Goal: Task Accomplishment & Management: Use online tool/utility

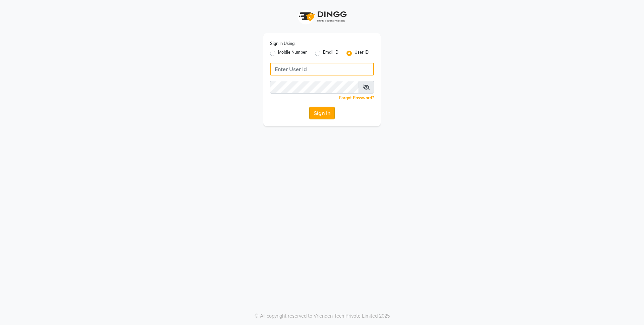
type input "arjunfsalon"
click at [321, 115] on button "Sign In" at bounding box center [321, 113] width 25 height 13
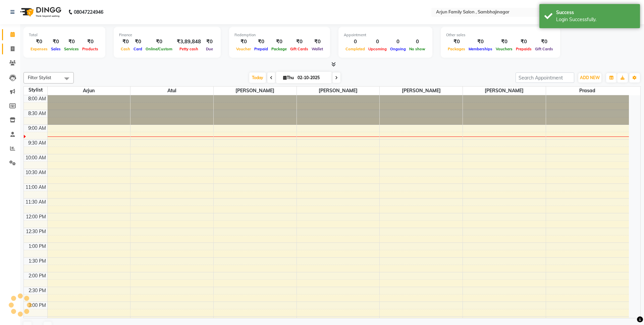
select select "en"
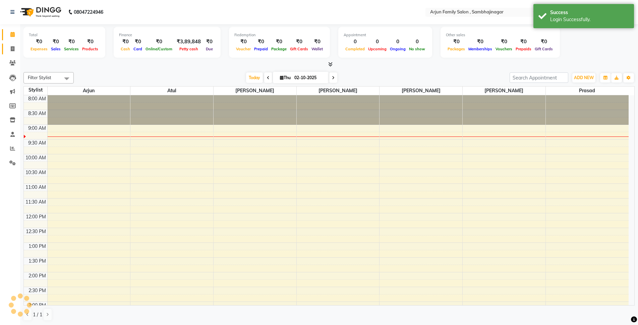
click at [12, 48] on icon at bounding box center [13, 48] width 4 height 5
select select "service"
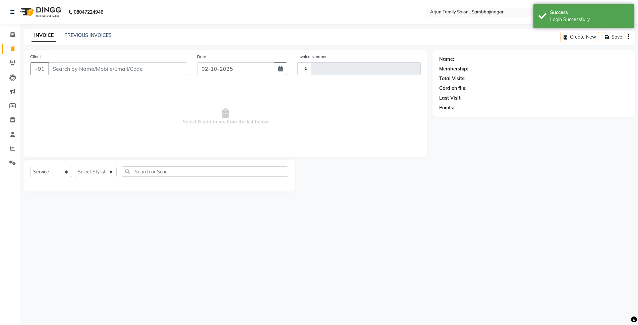
click at [129, 72] on input "Client" at bounding box center [117, 68] width 139 height 13
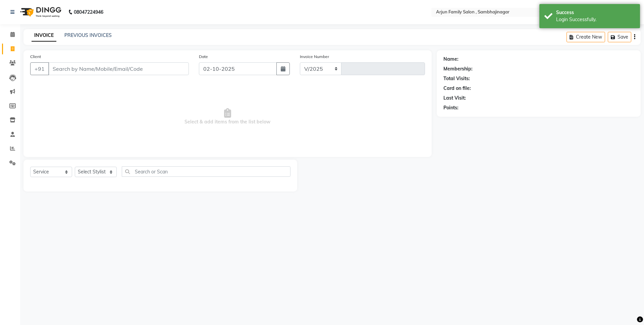
select select "6947"
type input "4460"
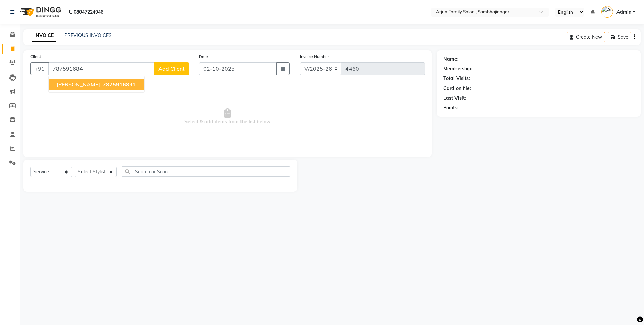
click at [98, 86] on span "gajanan murkute" at bounding box center [78, 84] width 43 height 7
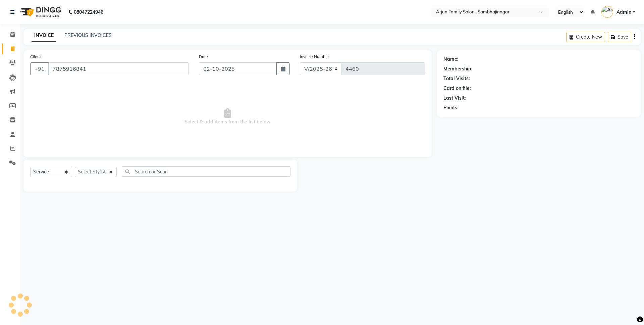
type input "7875916841"
click at [104, 165] on div "Select Service Product Membership Package Voucher Prepaid Gift Card Select Styl…" at bounding box center [160, 176] width 274 height 32
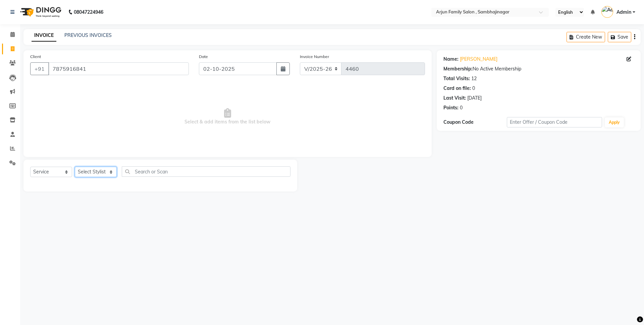
click at [108, 177] on select "Select Stylist arjun atul ganesh ravan kishor pavan prasad yashvanti" at bounding box center [96, 172] width 42 height 10
select select "54806"
click at [75, 167] on select "Select Stylist arjun atul ganesh ravan kishor pavan prasad yashvanti" at bounding box center [96, 172] width 42 height 10
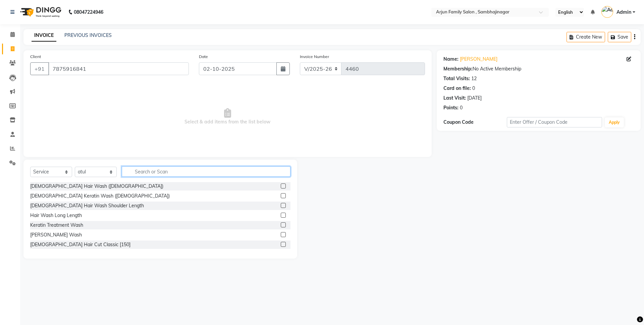
click at [175, 167] on input "text" at bounding box center [206, 171] width 169 height 10
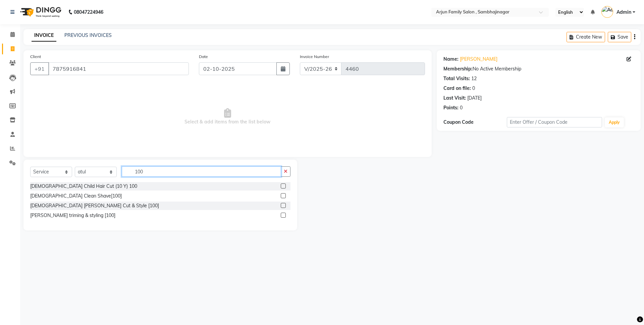
type input "100"
click at [282, 204] on label at bounding box center [283, 205] width 5 height 5
click at [282, 204] on input "checkbox" at bounding box center [283, 206] width 4 height 4
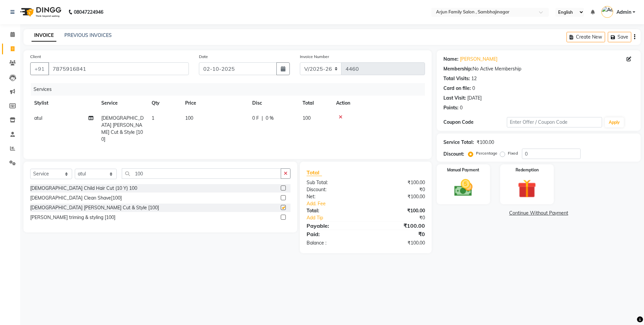
checkbox input "false"
click at [468, 186] on img at bounding box center [463, 188] width 31 height 22
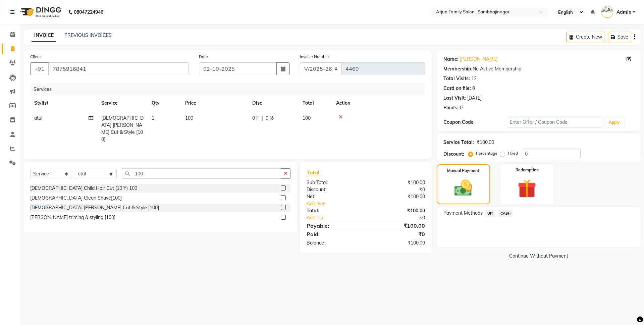
click at [505, 212] on span "CASH" at bounding box center [505, 214] width 14 height 8
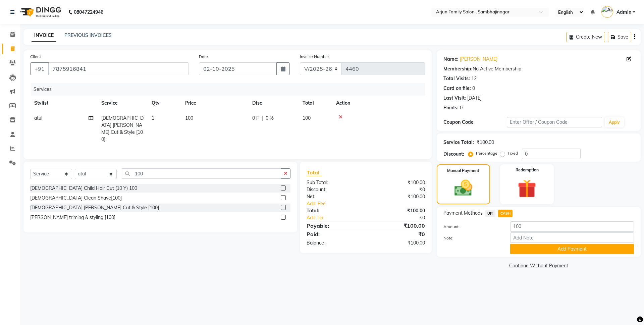
click at [548, 247] on button "Add Payment" at bounding box center [572, 249] width 124 height 10
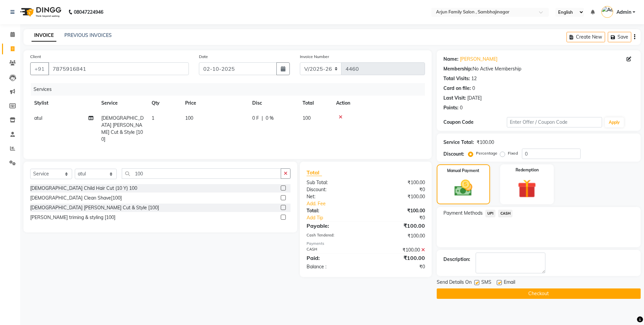
drag, startPoint x: 562, startPoint y: 291, endPoint x: 558, endPoint y: 291, distance: 3.7
click at [560, 291] on button "Checkout" at bounding box center [539, 293] width 204 height 10
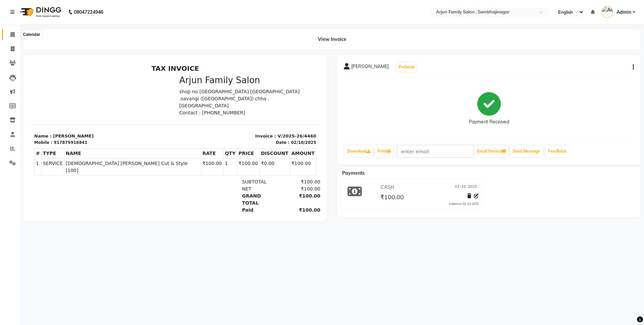
click at [11, 34] on icon at bounding box center [12, 34] width 4 height 5
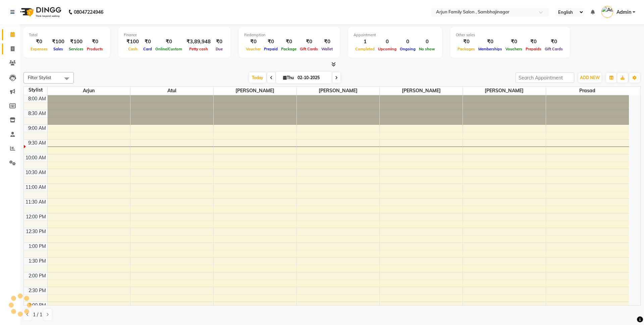
click at [12, 48] on icon at bounding box center [13, 48] width 4 height 5
select select "service"
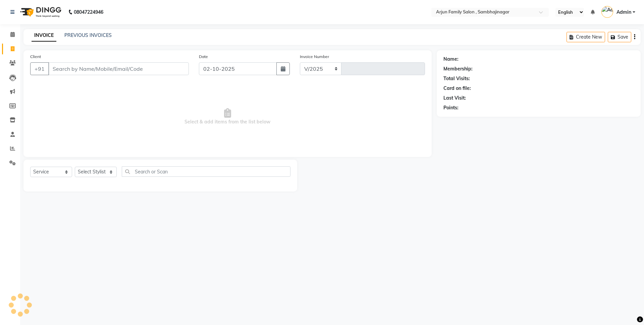
select select "6947"
type input "4461"
click at [150, 74] on input "Client" at bounding box center [118, 68] width 141 height 13
type input "9"
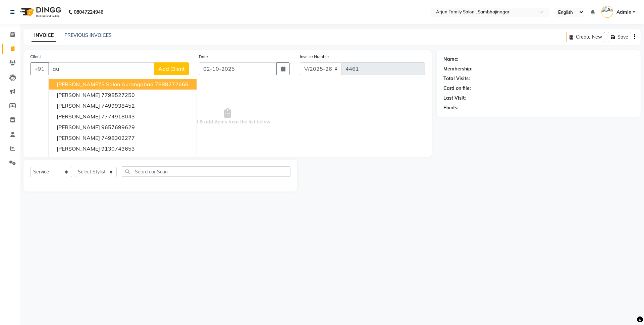
type input "a"
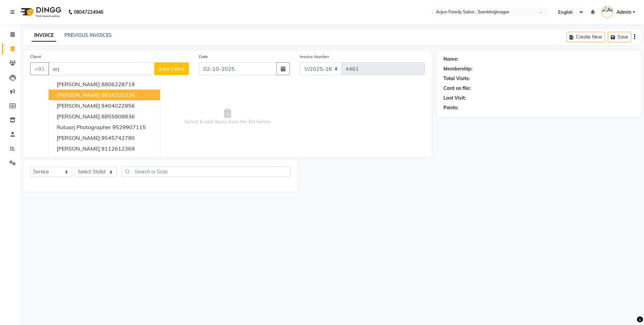
click at [58, 93] on span "arjun jaibahar" at bounding box center [78, 95] width 43 height 7
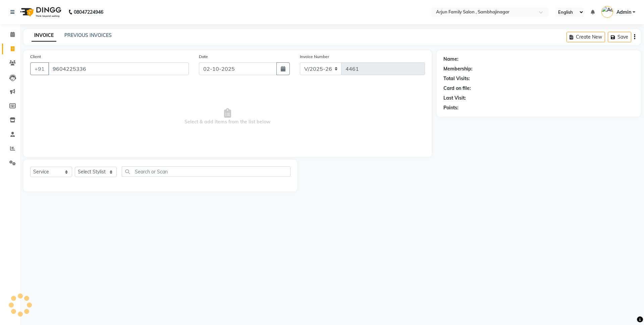
type input "9604225336"
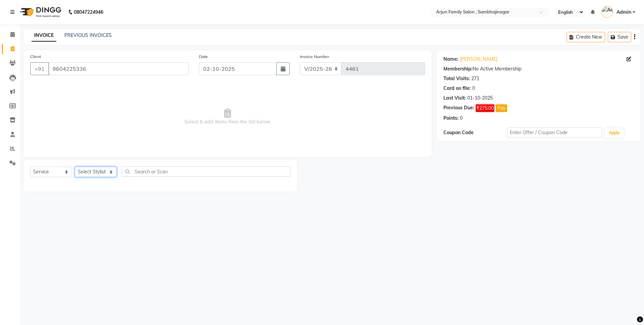
click at [92, 170] on select "Select Stylist arjun atul ganesh ravan kishor pavan prasad yashvanti" at bounding box center [96, 172] width 42 height 10
select select "83793"
click at [75, 167] on select "Select Stylist arjun atul ganesh ravan kishor pavan prasad yashvanti" at bounding box center [96, 172] width 42 height 10
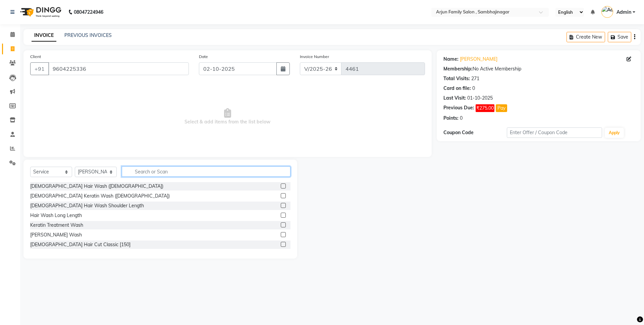
click at [151, 173] on input "text" at bounding box center [206, 171] width 169 height 10
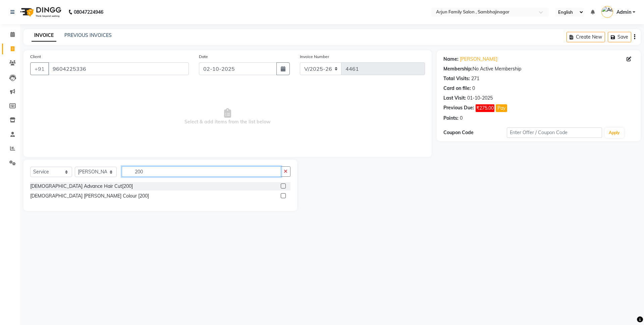
type input "200"
click at [282, 184] on label at bounding box center [283, 185] width 5 height 5
click at [282, 184] on input "checkbox" at bounding box center [283, 186] width 4 height 4
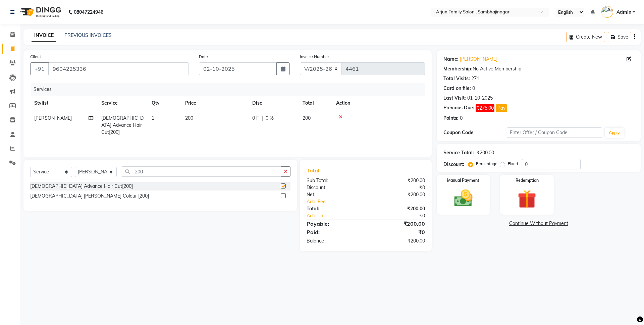
checkbox input "false"
drag, startPoint x: 234, startPoint y: 170, endPoint x: 238, endPoint y: 165, distance: 6.7
click at [234, 170] on input "200" at bounding box center [201, 171] width 159 height 10
type input "2"
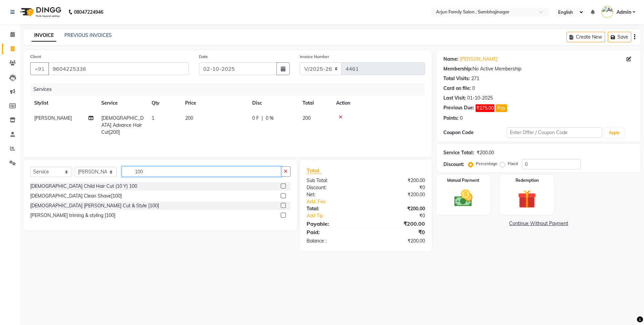
type input "100"
click at [282, 204] on label at bounding box center [283, 205] width 5 height 5
click at [282, 204] on input "checkbox" at bounding box center [283, 206] width 4 height 4
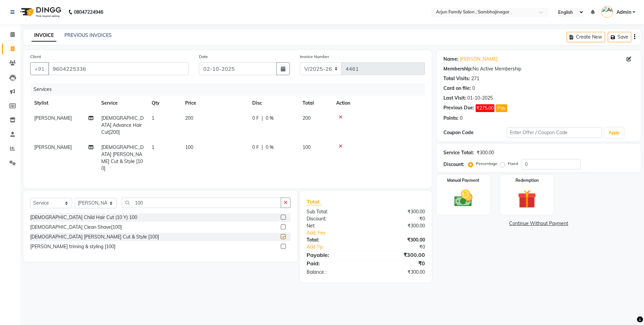
checkbox input "false"
click at [460, 187] on img at bounding box center [463, 198] width 31 height 22
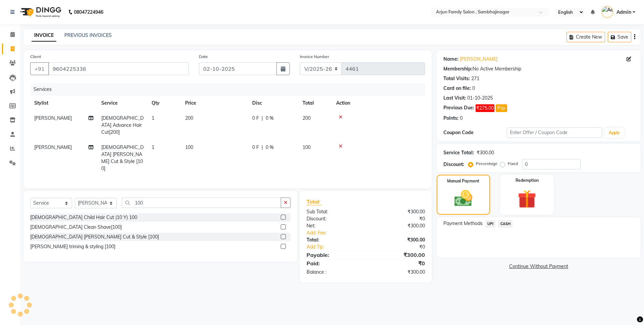
click at [507, 224] on span "CASH" at bounding box center [505, 224] width 14 height 8
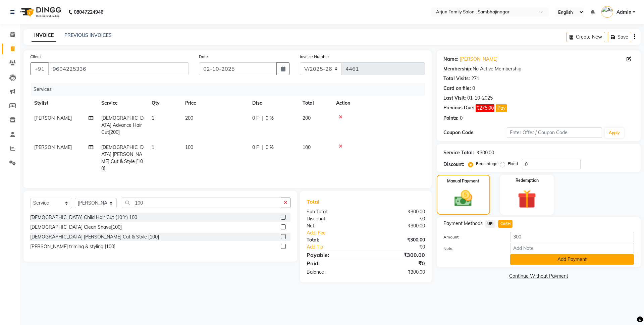
click at [537, 260] on button "Add Payment" at bounding box center [572, 259] width 124 height 10
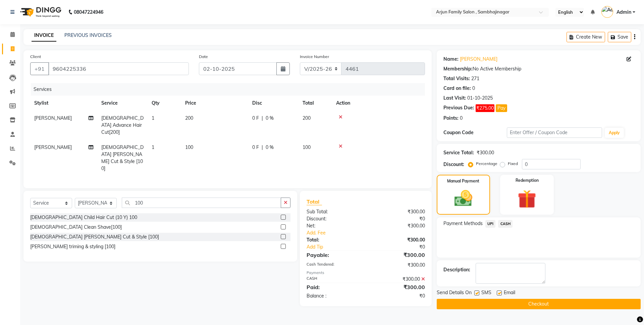
drag, startPoint x: 536, startPoint y: 310, endPoint x: 536, endPoint y: 306, distance: 3.7
click at [536, 307] on main "INVOICE PREVIOUS INVOICES Create New Save Client +91 9604225336 Date 02-10-2025…" at bounding box center [332, 174] width 624 height 290
click at [536, 305] on button "Checkout" at bounding box center [539, 304] width 204 height 10
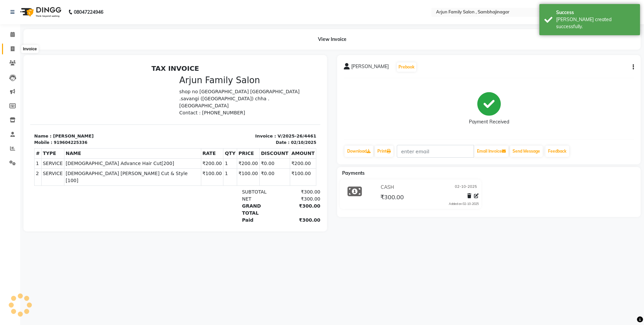
click at [10, 46] on span at bounding box center [13, 49] width 12 height 8
select select "6947"
select select "service"
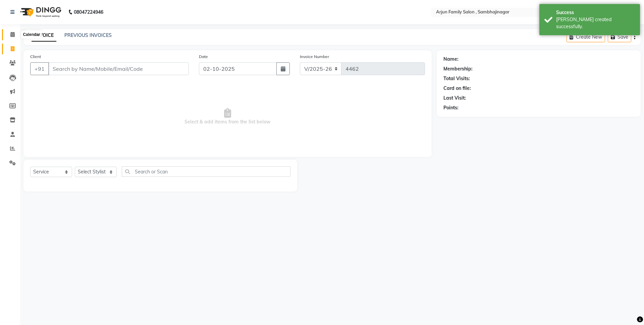
click at [11, 33] on icon at bounding box center [12, 34] width 4 height 5
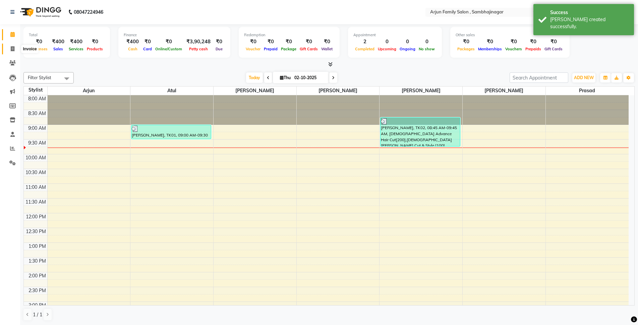
click at [12, 46] on icon at bounding box center [13, 48] width 4 height 5
select select "service"
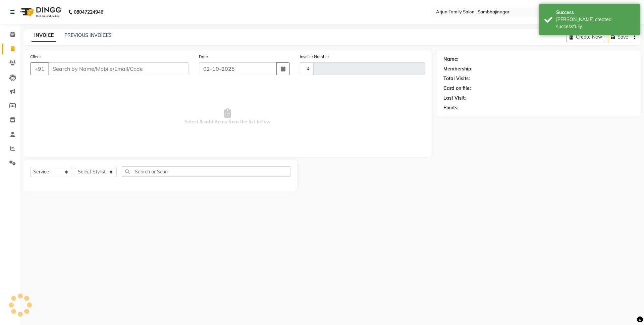
type input "4462"
select select "6947"
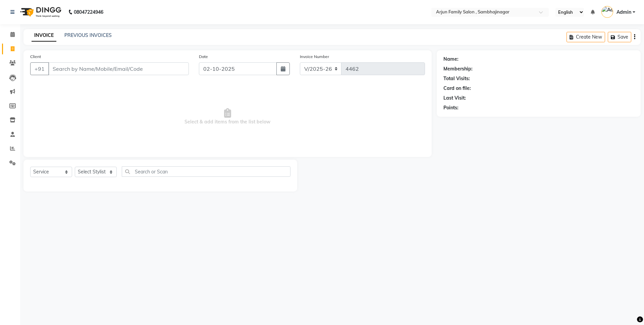
click at [84, 67] on input "Client" at bounding box center [118, 68] width 141 height 13
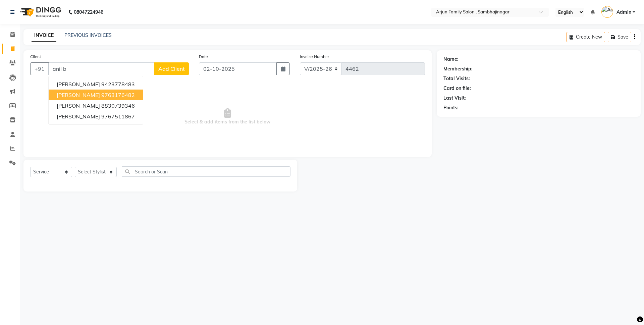
click at [79, 93] on span "anil bhalerao" at bounding box center [78, 95] width 43 height 7
type input "9763176482"
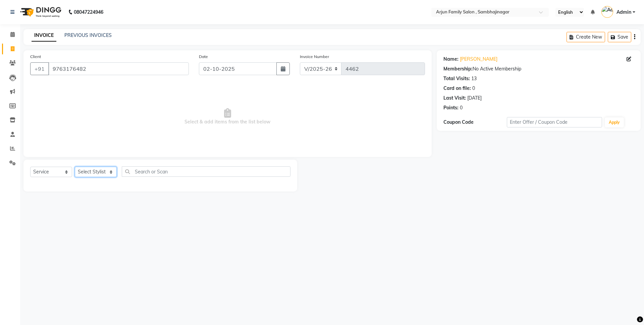
click at [96, 171] on select "Select Stylist arjun atul ganesh ravan kishor pavan prasad yashvanti" at bounding box center [96, 172] width 42 height 10
select select "54803"
click at [75, 167] on select "Select Stylist arjun atul ganesh ravan kishor pavan prasad yashvanti" at bounding box center [96, 172] width 42 height 10
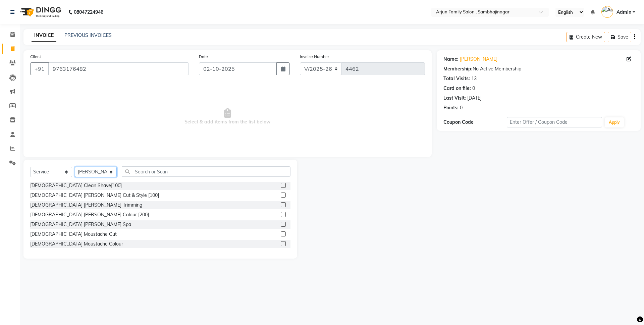
scroll to position [101, 0]
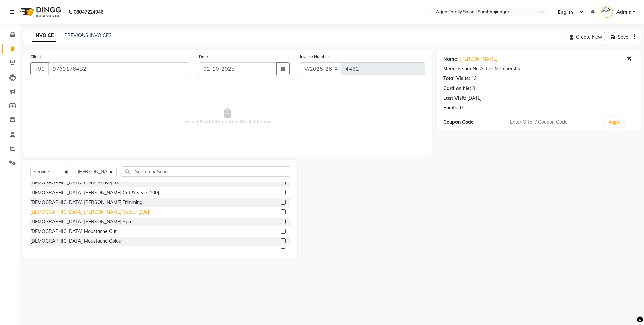
click at [78, 211] on div "Male Beard Colour [200]" at bounding box center [89, 212] width 119 height 7
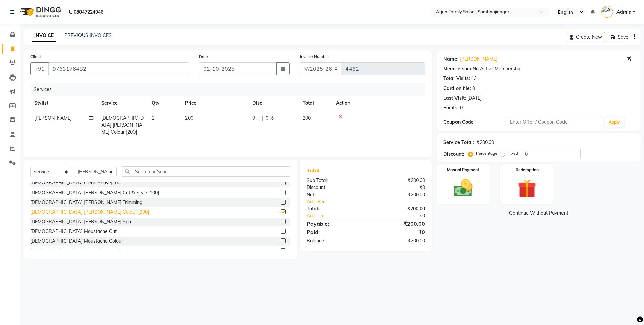
checkbox input "false"
click at [77, 192] on div "Male Beard Cut & Style [100]" at bounding box center [94, 192] width 129 height 7
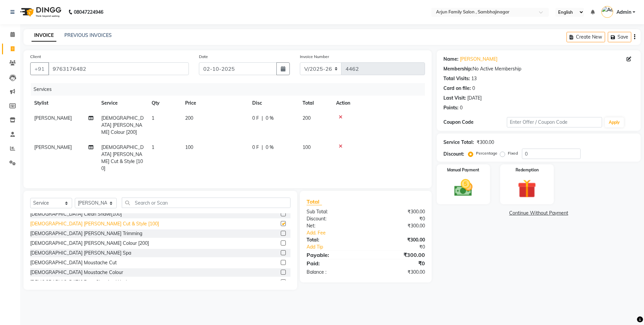
checkbox input "false"
click at [462, 190] on img at bounding box center [463, 188] width 31 height 22
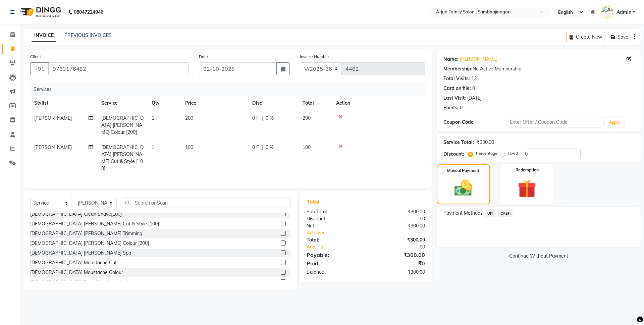
click at [504, 212] on span "CASH" at bounding box center [505, 214] width 14 height 8
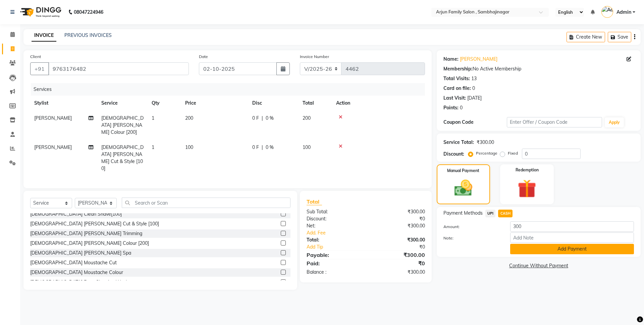
click at [521, 246] on button "Add Payment" at bounding box center [572, 249] width 124 height 10
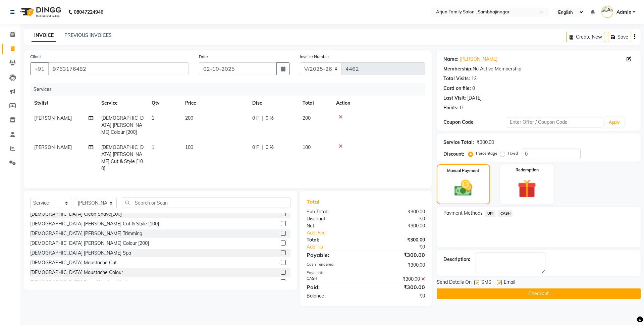
click at [534, 293] on button "Checkout" at bounding box center [539, 293] width 204 height 10
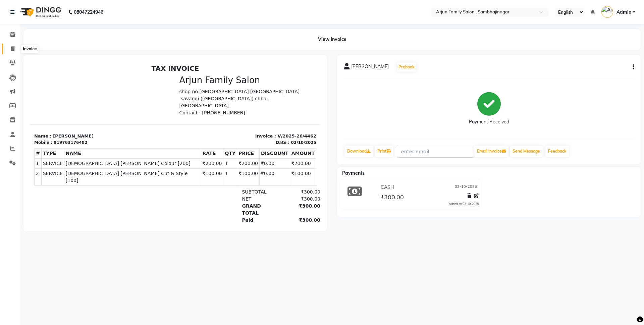
click at [11, 48] on icon at bounding box center [13, 48] width 4 height 5
select select "service"
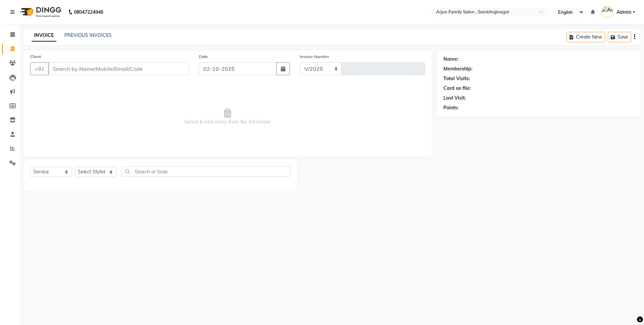
select select "6947"
type input "4463"
click at [83, 70] on input "Client" at bounding box center [118, 68] width 141 height 13
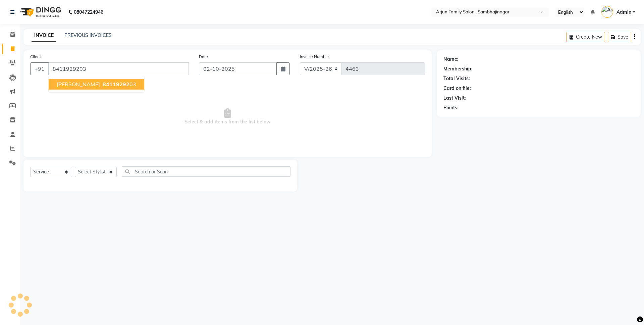
type input "8411929203"
click at [62, 84] on span "pramod ugave" at bounding box center [78, 84] width 43 height 7
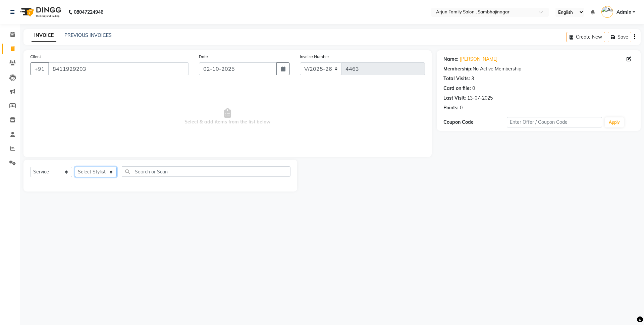
click at [90, 168] on select "Select Stylist arjun atul ganesh ravan kishor pavan prasad yashvanti" at bounding box center [96, 172] width 42 height 10
select select "54806"
click at [75, 167] on select "Select Stylist arjun atul ganesh ravan kishor pavan prasad yashvanti" at bounding box center [96, 172] width 42 height 10
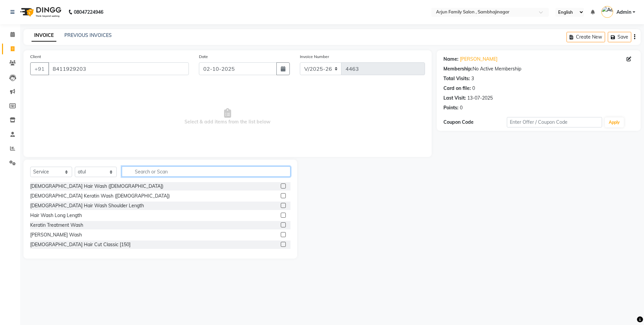
click at [168, 171] on input "text" at bounding box center [206, 171] width 169 height 10
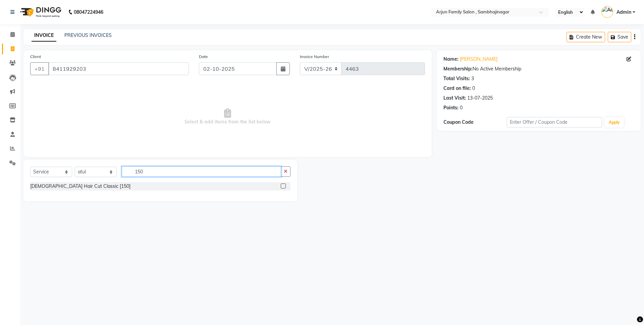
type input "150"
click at [283, 186] on label at bounding box center [283, 185] width 5 height 5
click at [283, 186] on input "checkbox" at bounding box center [283, 186] width 4 height 4
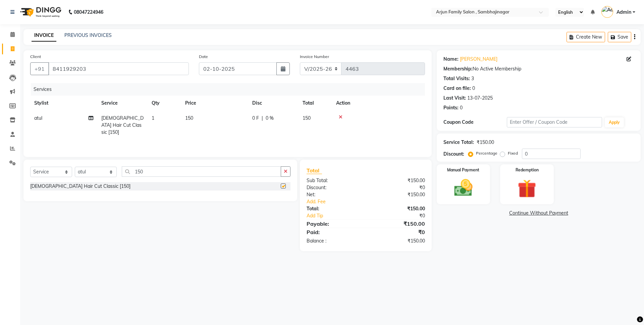
checkbox input "false"
click at [466, 186] on img at bounding box center [463, 188] width 31 height 22
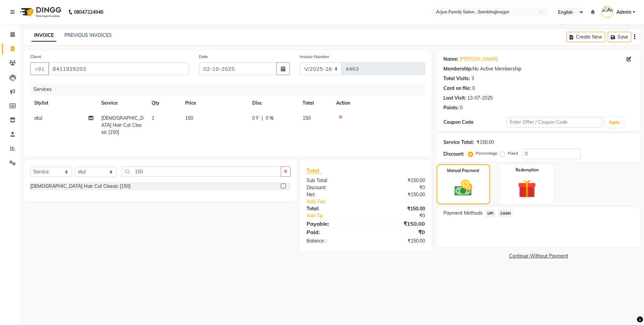
click at [490, 213] on span "UPI" at bounding box center [490, 214] width 10 height 8
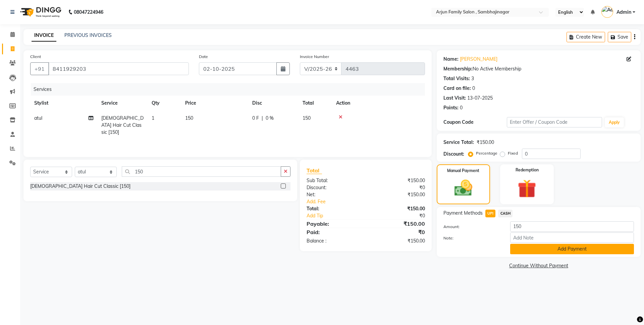
click at [536, 246] on button "Add Payment" at bounding box center [572, 249] width 124 height 10
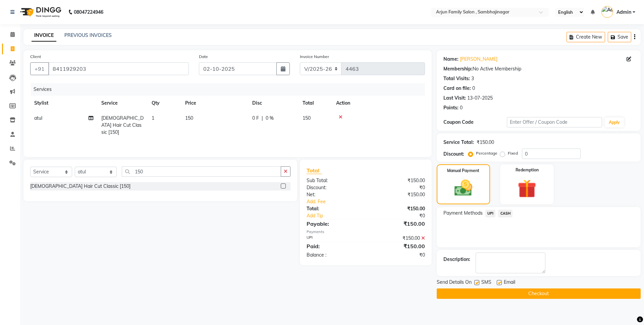
click at [517, 291] on button "Checkout" at bounding box center [539, 293] width 204 height 10
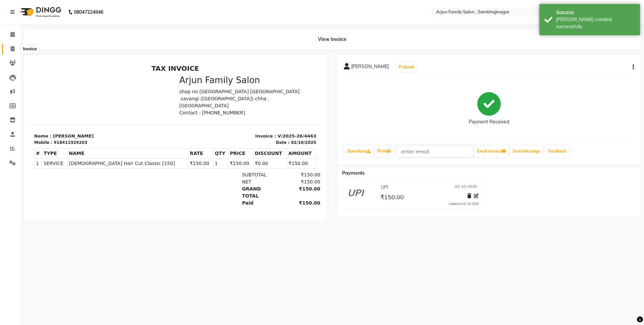
click at [11, 47] on icon at bounding box center [13, 48] width 4 height 5
select select "service"
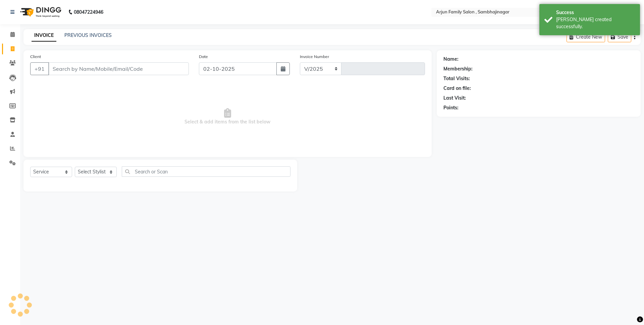
select select "6947"
type input "4464"
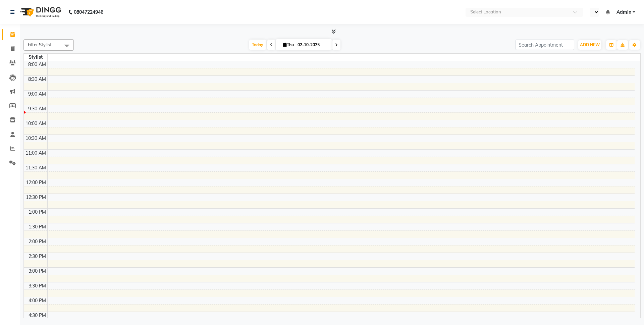
select select "en"
